Goal: Task Accomplishment & Management: Complete application form

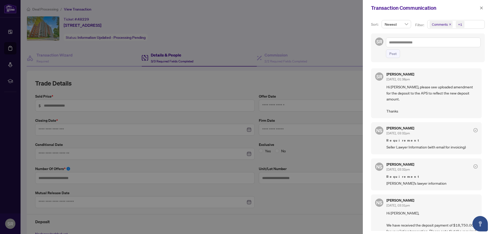
scroll to position [1, 0]
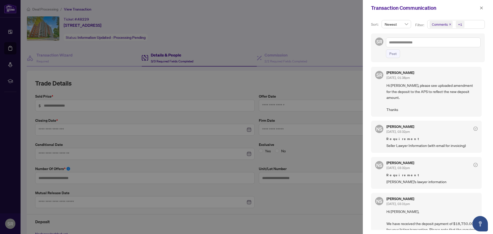
click at [341, 33] on div at bounding box center [246, 117] width 493 height 234
click at [483, 7] on icon "close" at bounding box center [482, 8] width 4 height 4
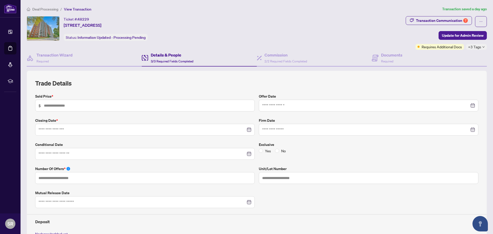
click at [364, 23] on div "Ticket #: 48229 [STREET_ADDRESS] Status: Information Updated - Processing Pendi…" at bounding box center [215, 28] width 377 height 25
click at [365, 22] on div "Ticket #: 48229 [STREET_ADDRESS] Status: Information Updated - Processing Pendi…" at bounding box center [215, 28] width 377 height 25
click at [445, 20] on div "Transaction Communication 7" at bounding box center [442, 20] width 52 height 8
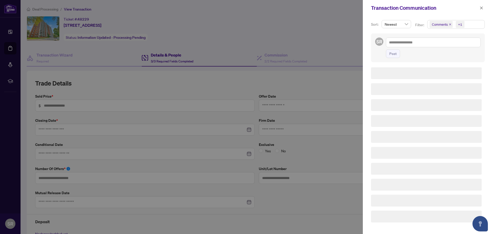
scroll to position [0, 0]
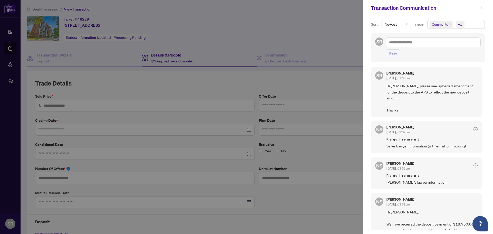
click at [482, 8] on icon "close" at bounding box center [482, 8] width 4 height 4
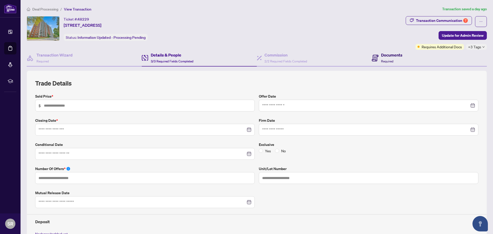
click at [388, 59] on span "Required" at bounding box center [387, 61] width 12 height 4
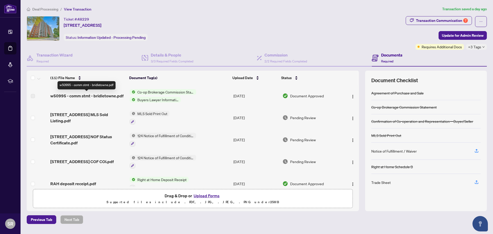
click at [74, 96] on span "w50995 - comm stmt - bridletowne.pdf" at bounding box center [86, 96] width 73 height 6
click at [74, 95] on span "w50995 - comm stmt - bridletowne.pdf" at bounding box center [86, 96] width 73 height 6
click at [114, 95] on span "w50995 - comm stmt - bridletowne.pdf" at bounding box center [86, 96] width 73 height 6
click at [114, 94] on span "w50995 - comm stmt - bridletowne.pdf" at bounding box center [86, 96] width 73 height 6
click at [162, 99] on span "Buyers Lawyer Information" at bounding box center [157, 100] width 45 height 6
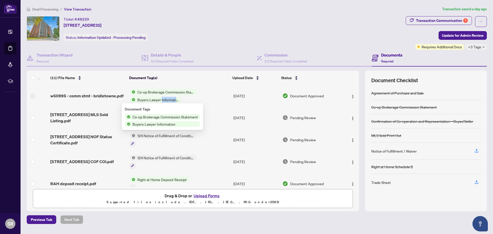
click at [156, 99] on span "Buyers Lawyer Information" at bounding box center [157, 100] width 45 height 6
click at [352, 96] on img "button" at bounding box center [353, 97] width 4 height 4
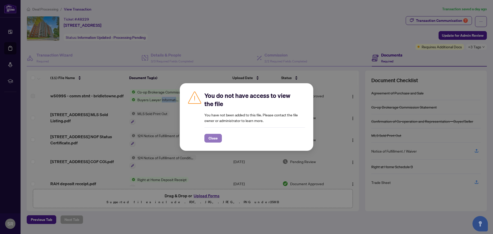
click at [213, 137] on span "Close" at bounding box center [213, 138] width 9 height 8
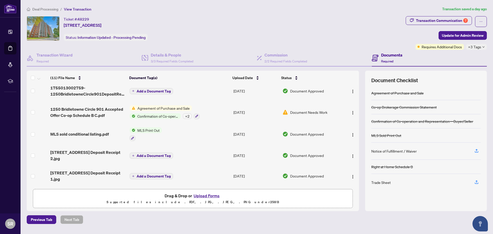
scroll to position [130, 0]
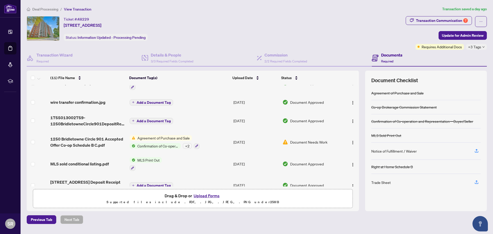
scroll to position [97, 0]
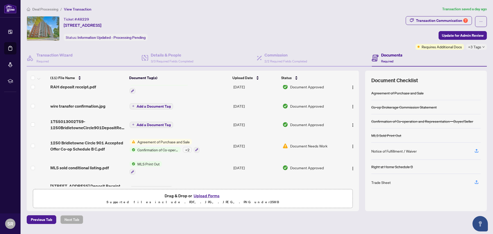
click at [208, 196] on button "Upload Forms" at bounding box center [206, 195] width 29 height 7
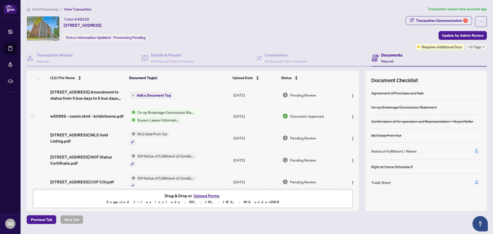
scroll to position [0, 0]
click at [149, 94] on span "Add a Document Tag" at bounding box center [154, 96] width 34 height 4
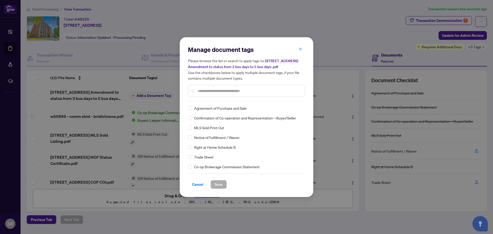
click at [243, 90] on input "text" at bounding box center [249, 91] width 103 height 6
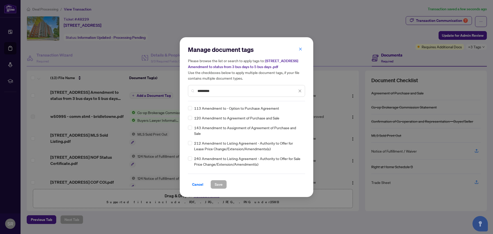
type input "*********"
click at [219, 183] on span "Save" at bounding box center [219, 184] width 8 height 8
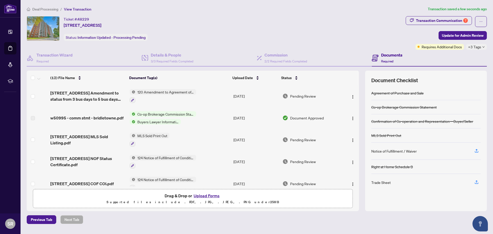
click at [198, 195] on button "Upload Forms" at bounding box center [206, 195] width 29 height 7
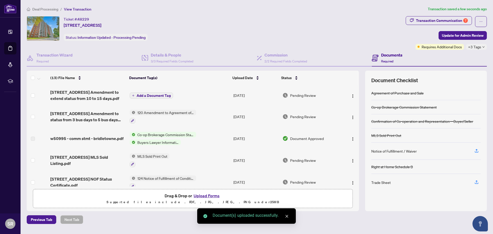
click at [151, 95] on span "Add a Document Tag" at bounding box center [154, 96] width 34 height 4
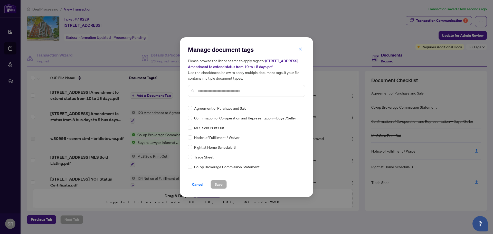
click at [210, 89] on input "text" at bounding box center [249, 91] width 103 height 6
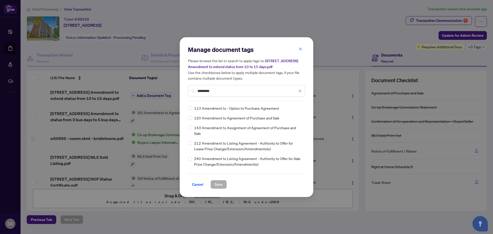
type input "*********"
click at [219, 183] on span "Save" at bounding box center [219, 184] width 8 height 8
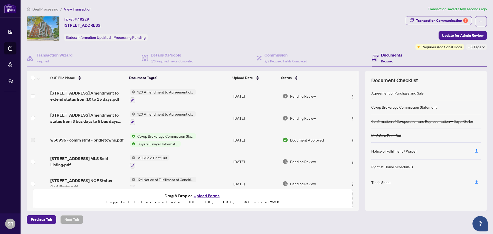
click at [202, 195] on button "Upload Forms" at bounding box center [206, 195] width 29 height 7
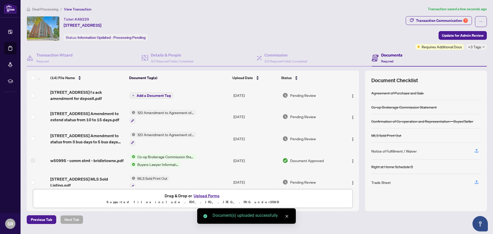
click at [145, 95] on span "Add a Document Tag" at bounding box center [154, 96] width 34 height 4
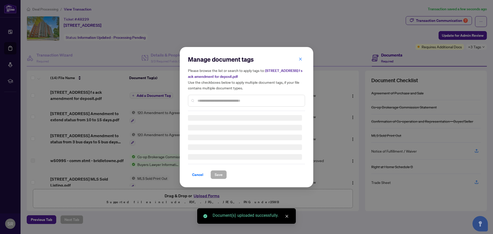
click at [214, 99] on div "Manage document tags Please browse the list or search to apply tags to: 1250 Br…" at bounding box center [246, 83] width 117 height 56
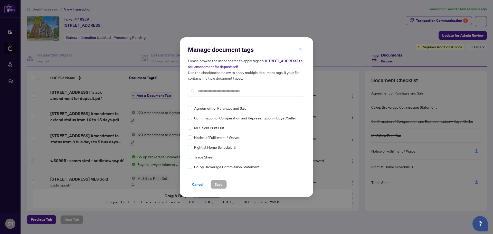
click at [218, 92] on input "text" at bounding box center [249, 91] width 103 height 6
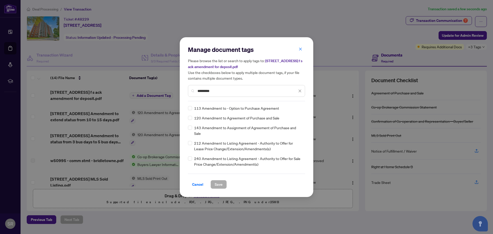
type input "*********"
click at [219, 185] on span "Save" at bounding box center [219, 184] width 8 height 8
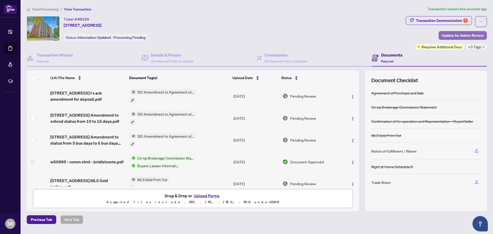
click at [458, 34] on span "Update for Admin Review" at bounding box center [463, 35] width 42 height 8
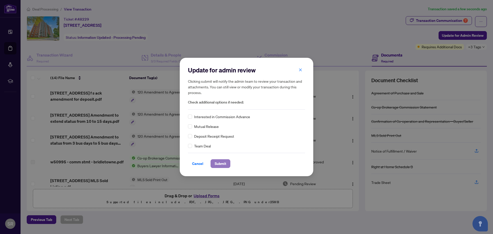
click at [222, 164] on span "Submit" at bounding box center [221, 164] width 12 height 8
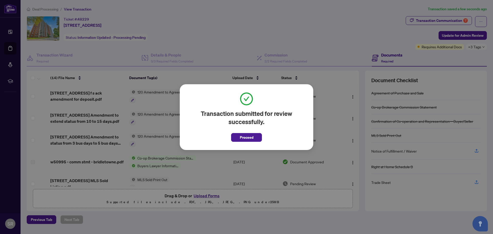
drag, startPoint x: 254, startPoint y: 137, endPoint x: 261, endPoint y: 131, distance: 8.8
click at [255, 136] on button "Proceed" at bounding box center [246, 137] width 31 height 9
